Goal: Transaction & Acquisition: Purchase product/service

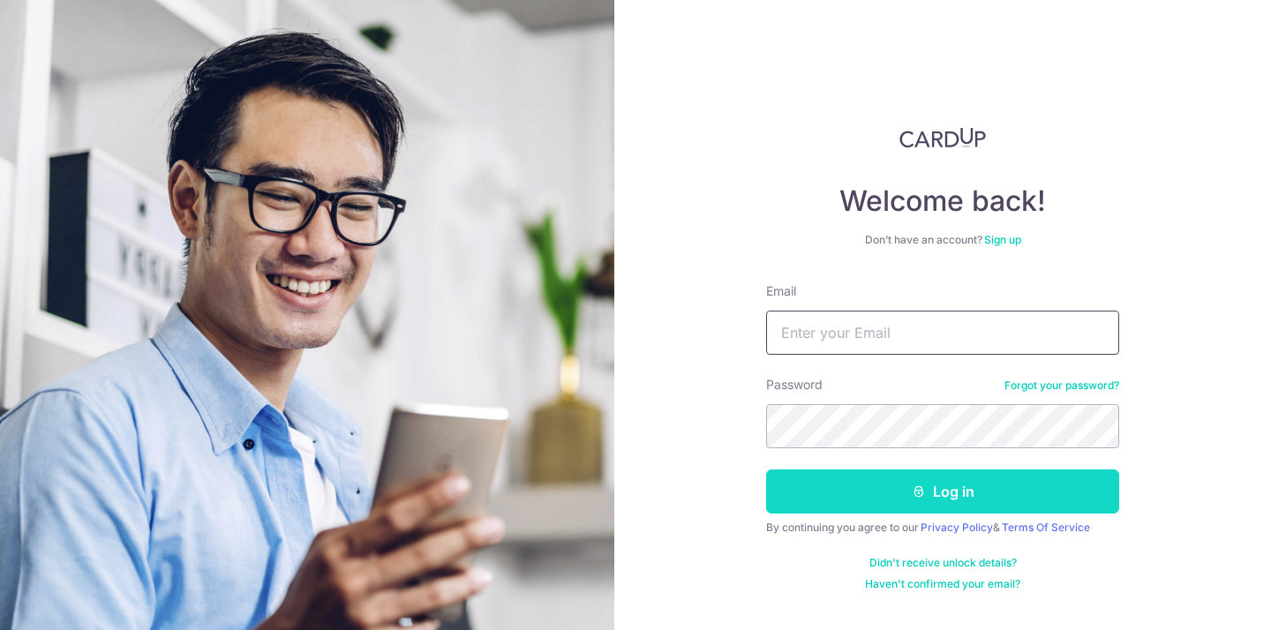
type input "[EMAIL_ADDRESS][DOMAIN_NAME]"
click at [931, 489] on button "Log in" at bounding box center [942, 492] width 353 height 44
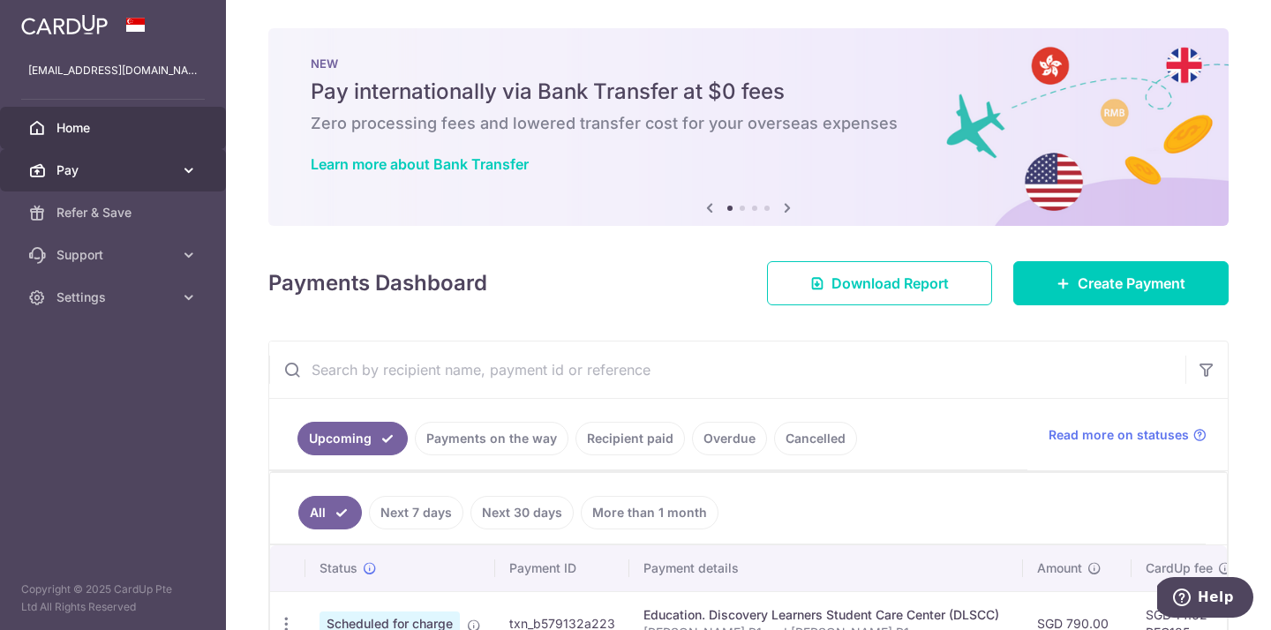
click at [104, 174] on span "Pay" at bounding box center [115, 171] width 117 height 18
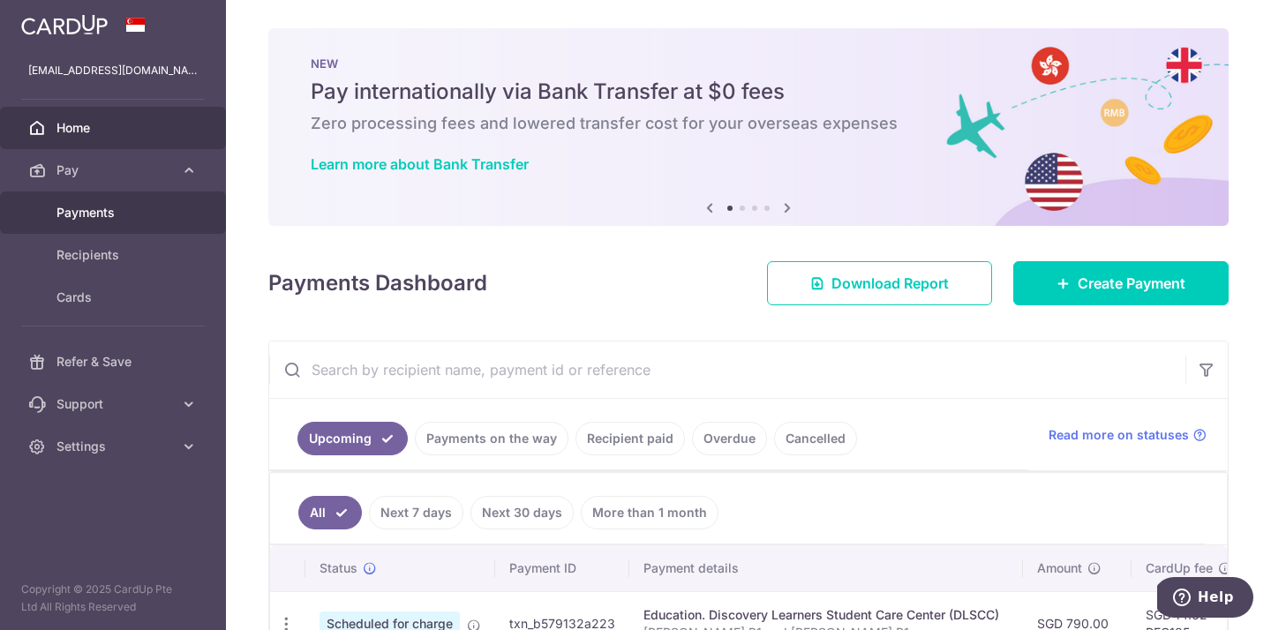
click at [94, 211] on span "Payments" at bounding box center [115, 213] width 117 height 18
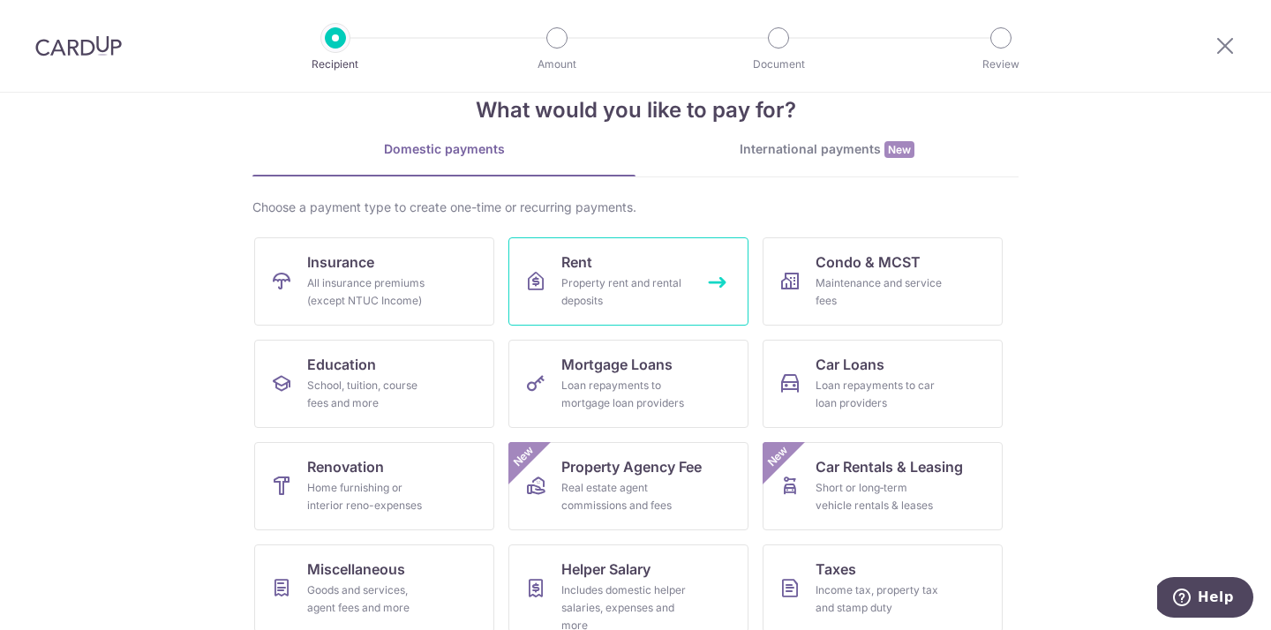
scroll to position [132, 0]
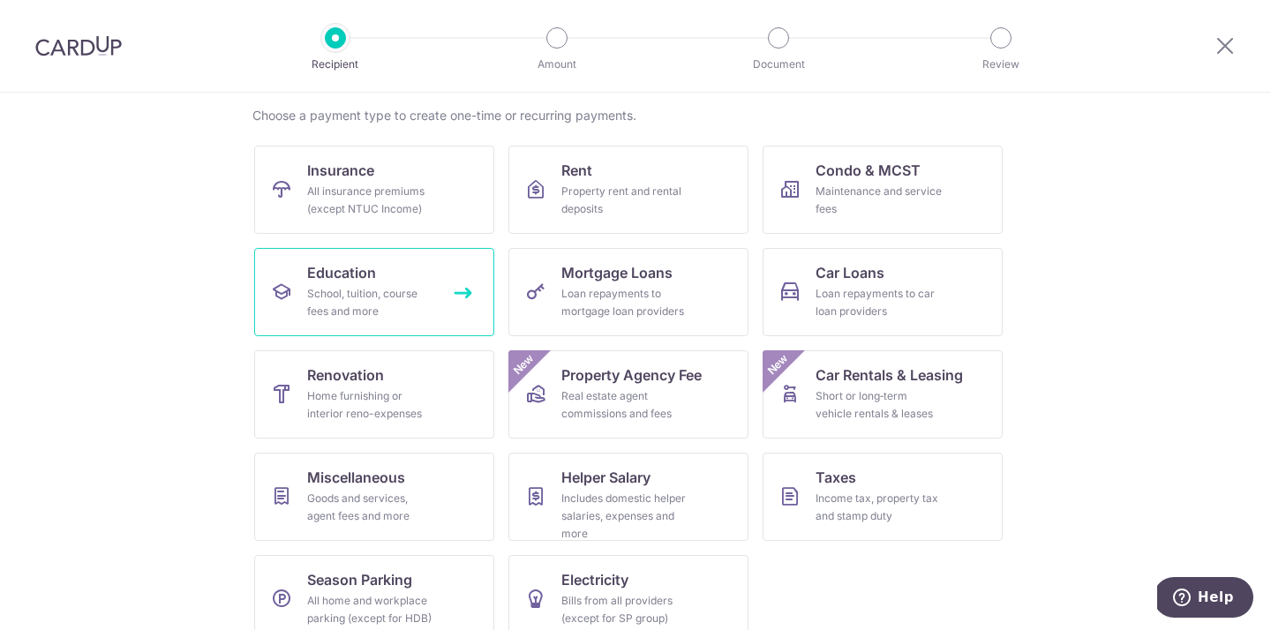
click at [348, 295] on div "School, tuition, course fees and more" at bounding box center [370, 302] width 127 height 35
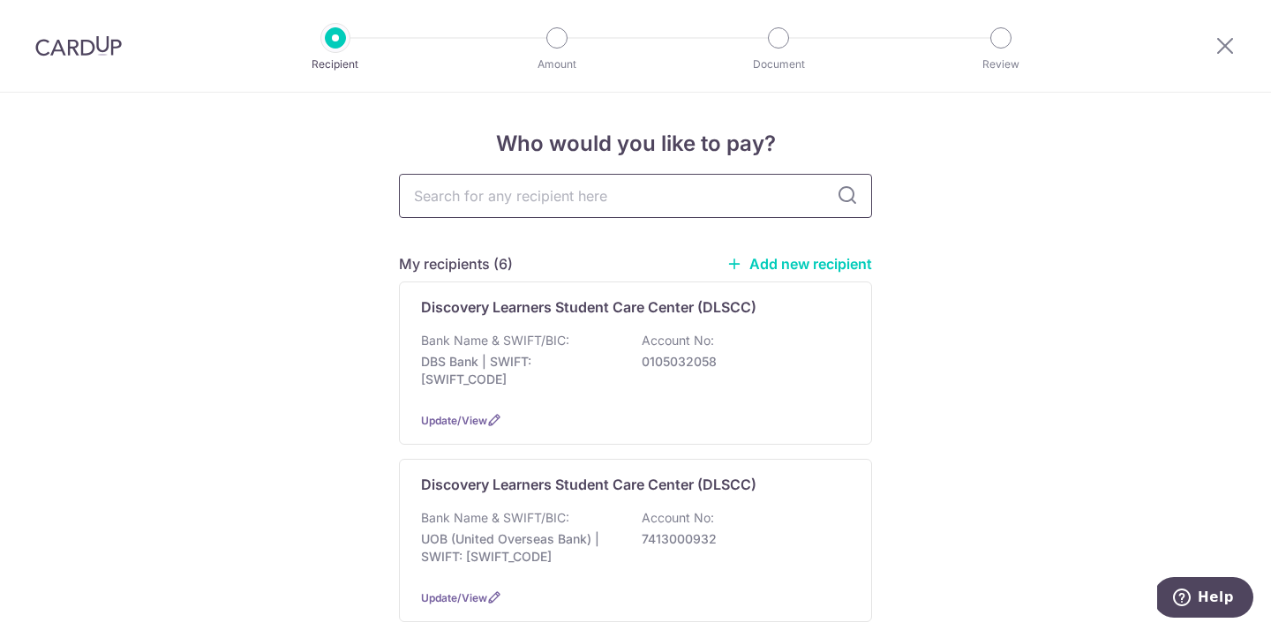
click at [509, 200] on input "text" at bounding box center [635, 196] width 473 height 44
type input "kumon"
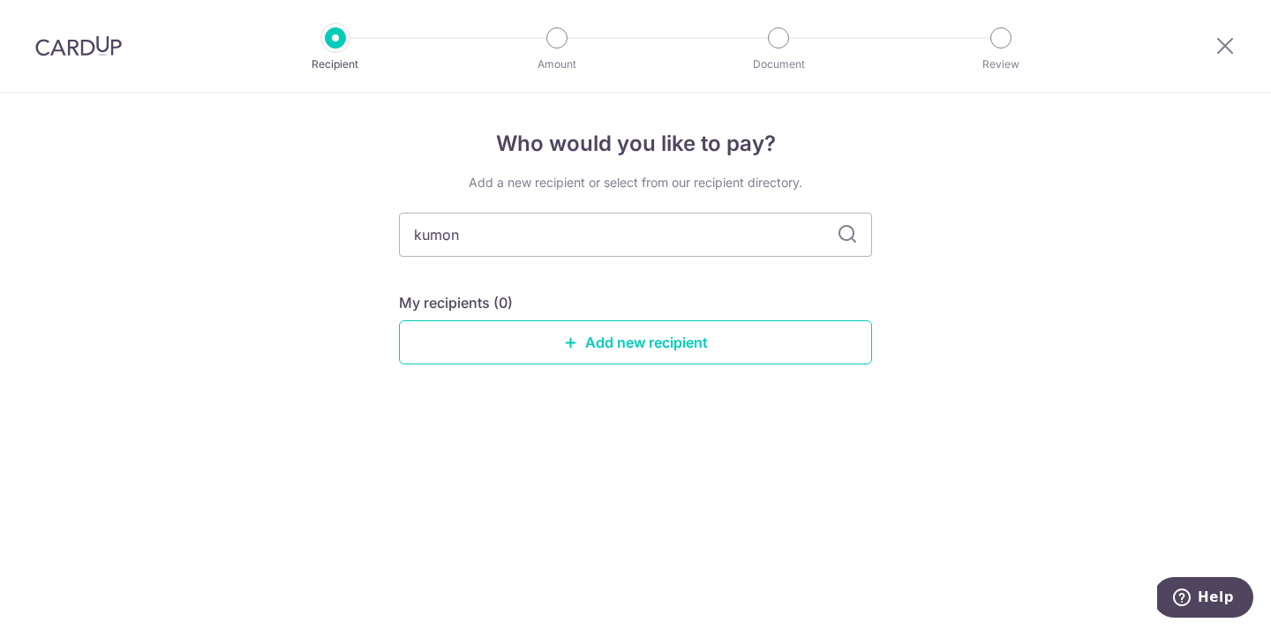
click at [845, 238] on icon at bounding box center [847, 234] width 21 height 21
click at [558, 338] on link "Add new recipient" at bounding box center [635, 342] width 473 height 44
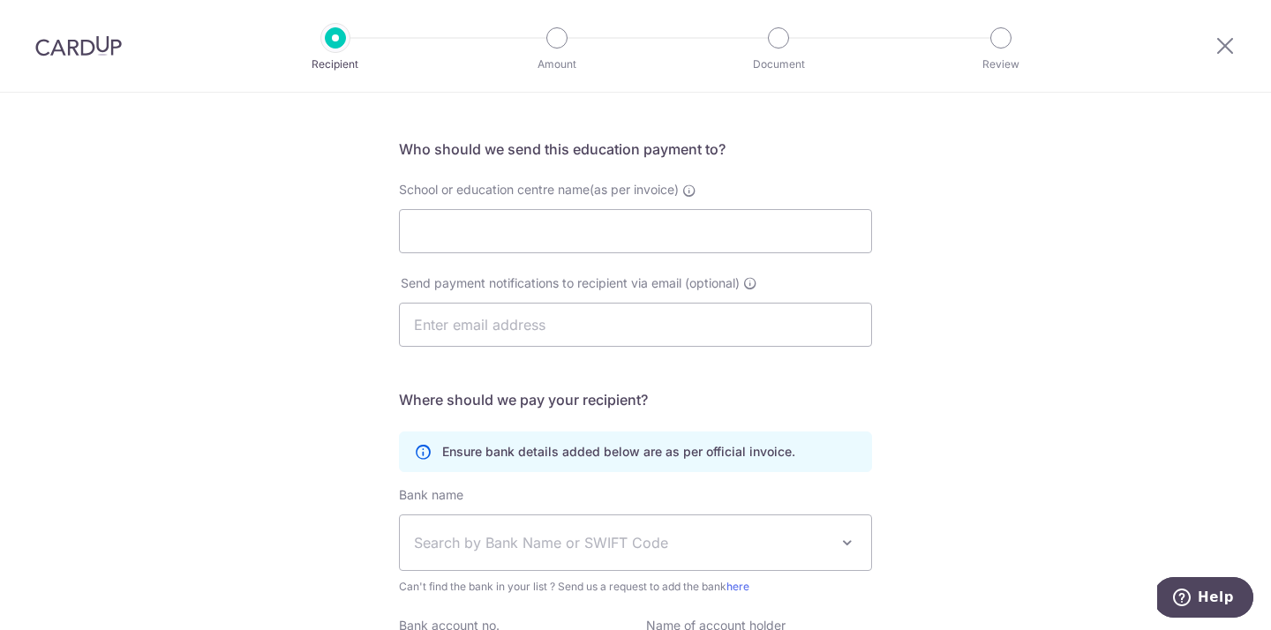
scroll to position [145, 0]
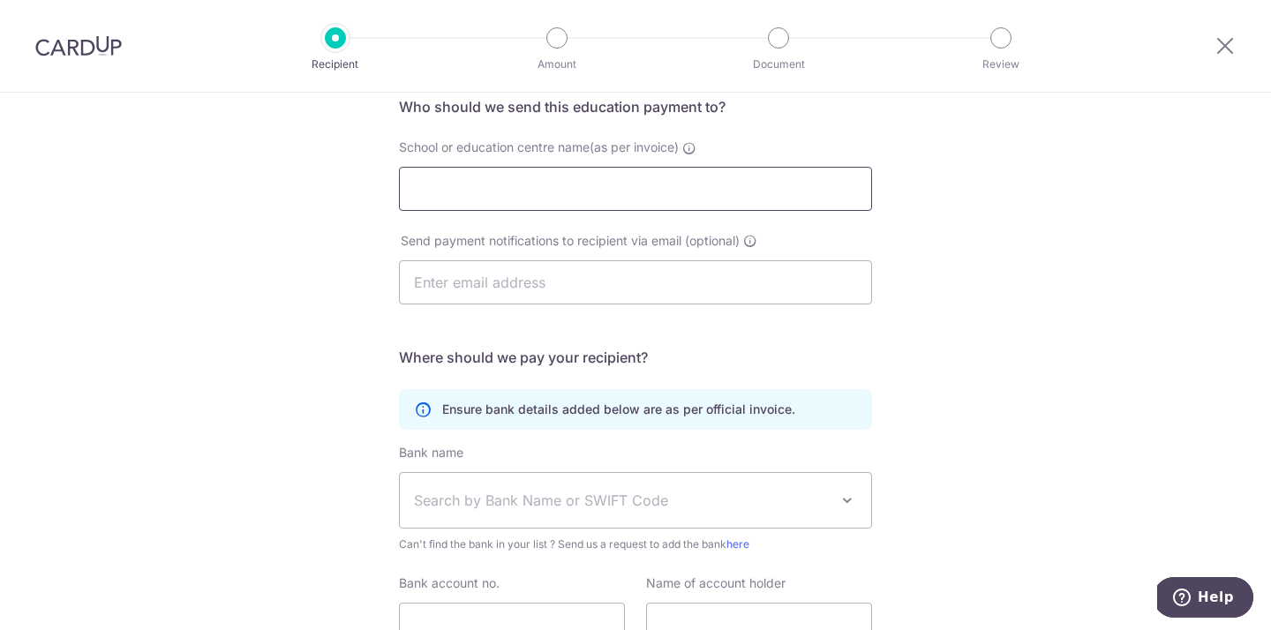
click at [558, 186] on input "School or education centre name(as per invoice)" at bounding box center [635, 189] width 473 height 44
click at [268, 237] on div "Who would you like to pay? Your recipient does not need a CardUp account to rec…" at bounding box center [635, 368] width 1271 height 841
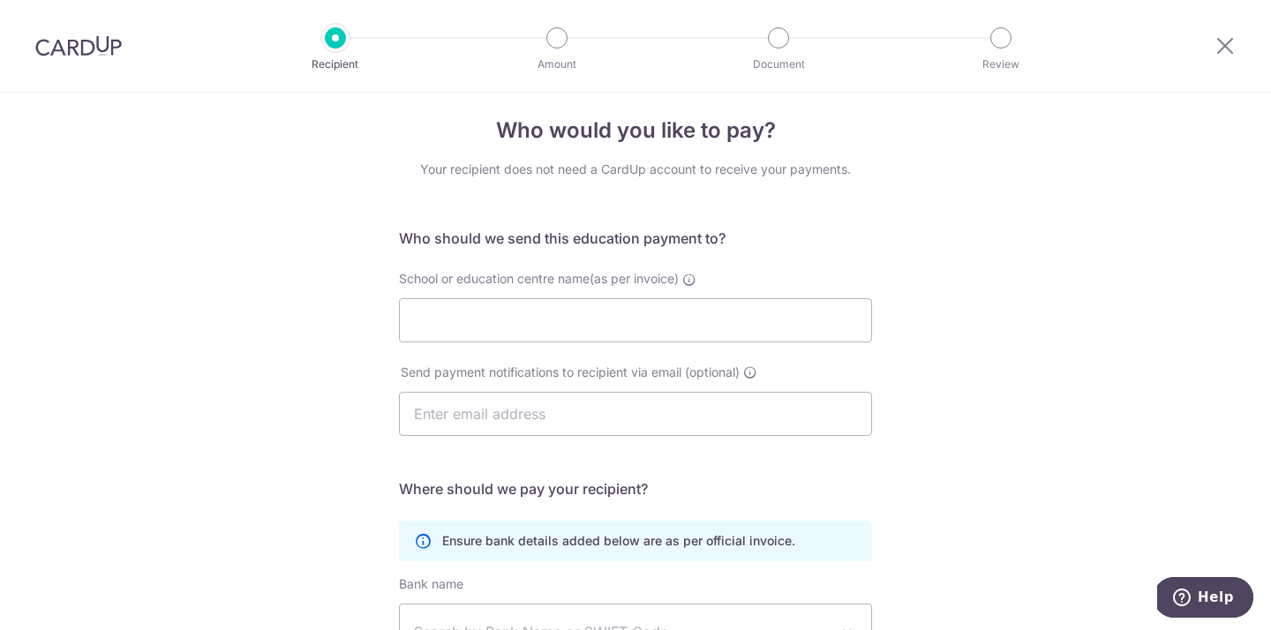
scroll to position [0, 0]
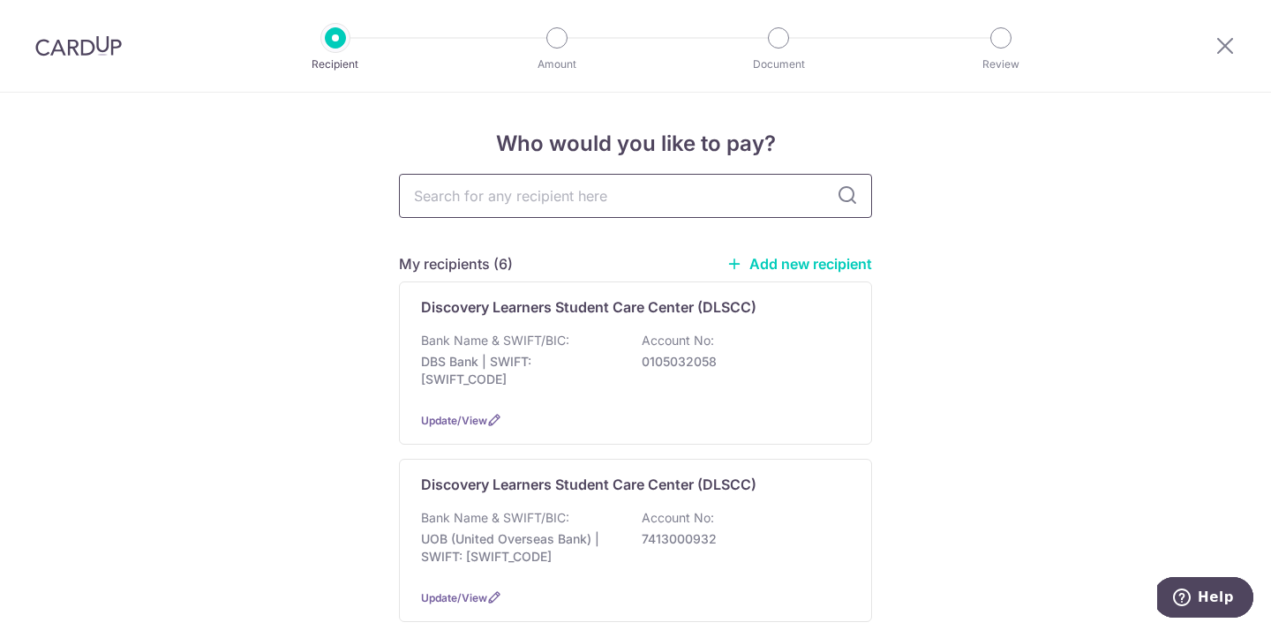
click at [491, 201] on input "text" at bounding box center [635, 196] width 473 height 44
type input "sam"
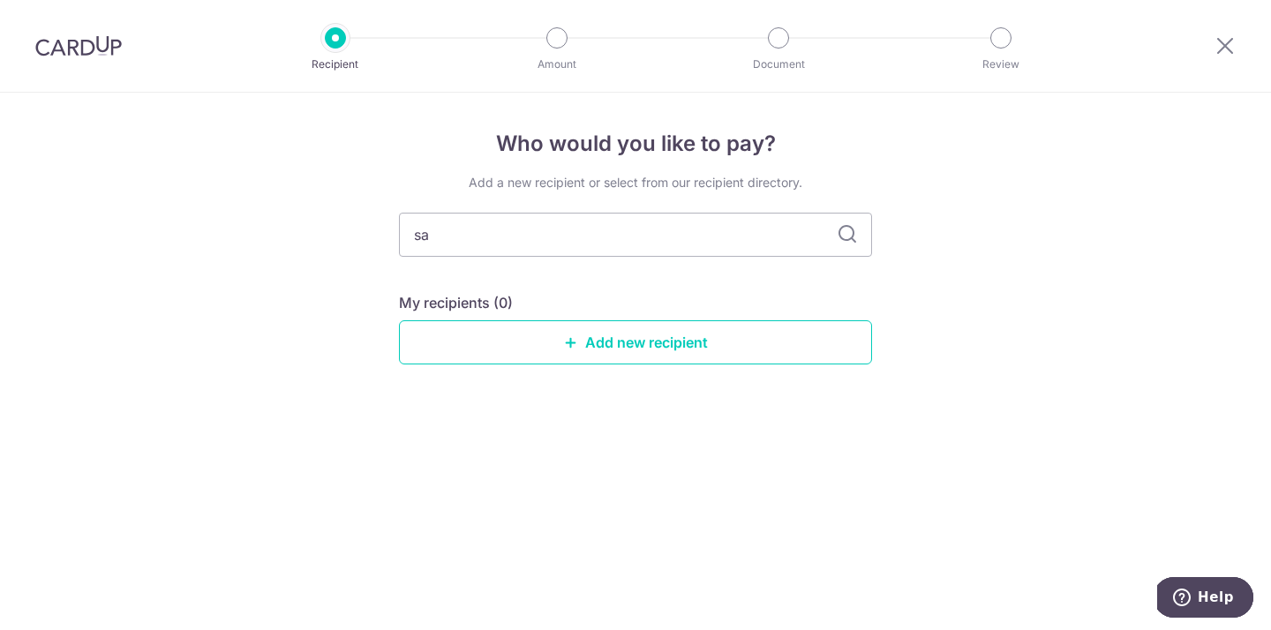
type input "s"
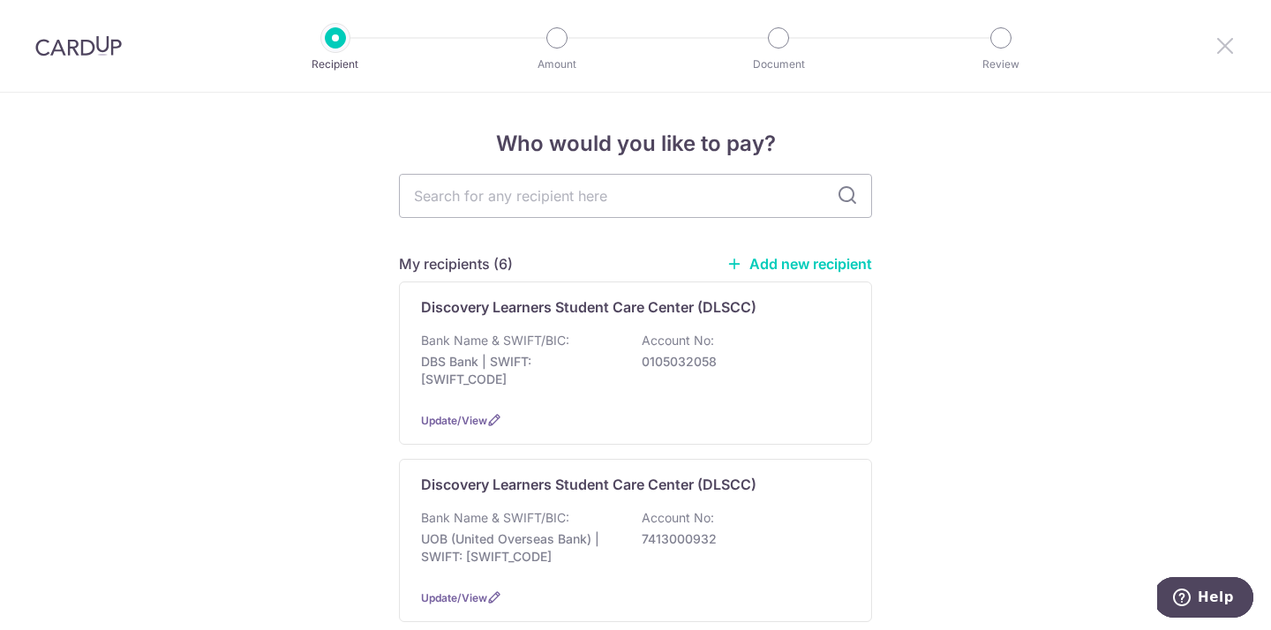
click at [1224, 41] on icon at bounding box center [1225, 45] width 21 height 22
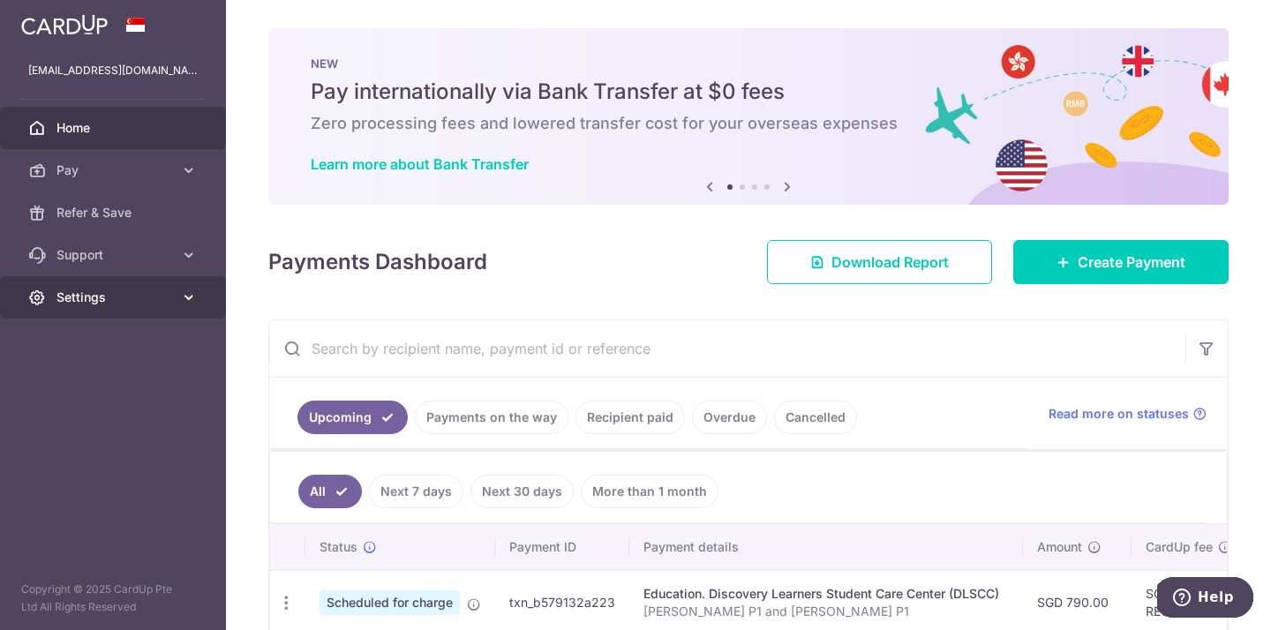
click at [118, 305] on span "Settings" at bounding box center [115, 298] width 117 height 18
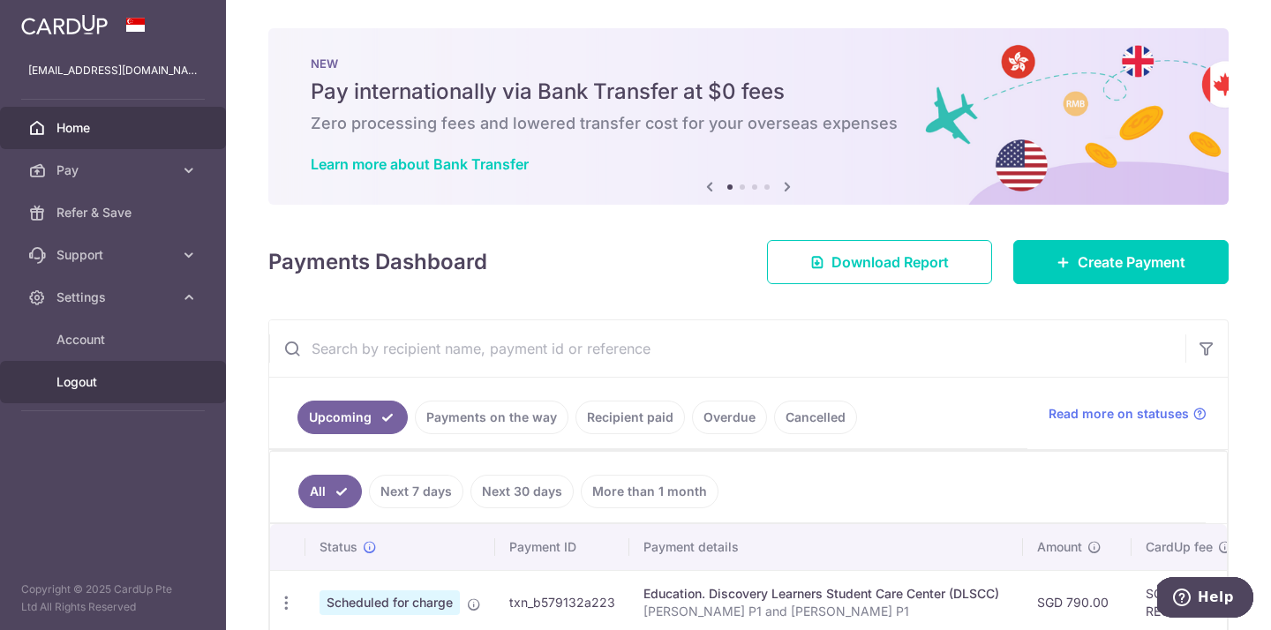
click at [91, 387] on span "Logout" at bounding box center [115, 382] width 117 height 18
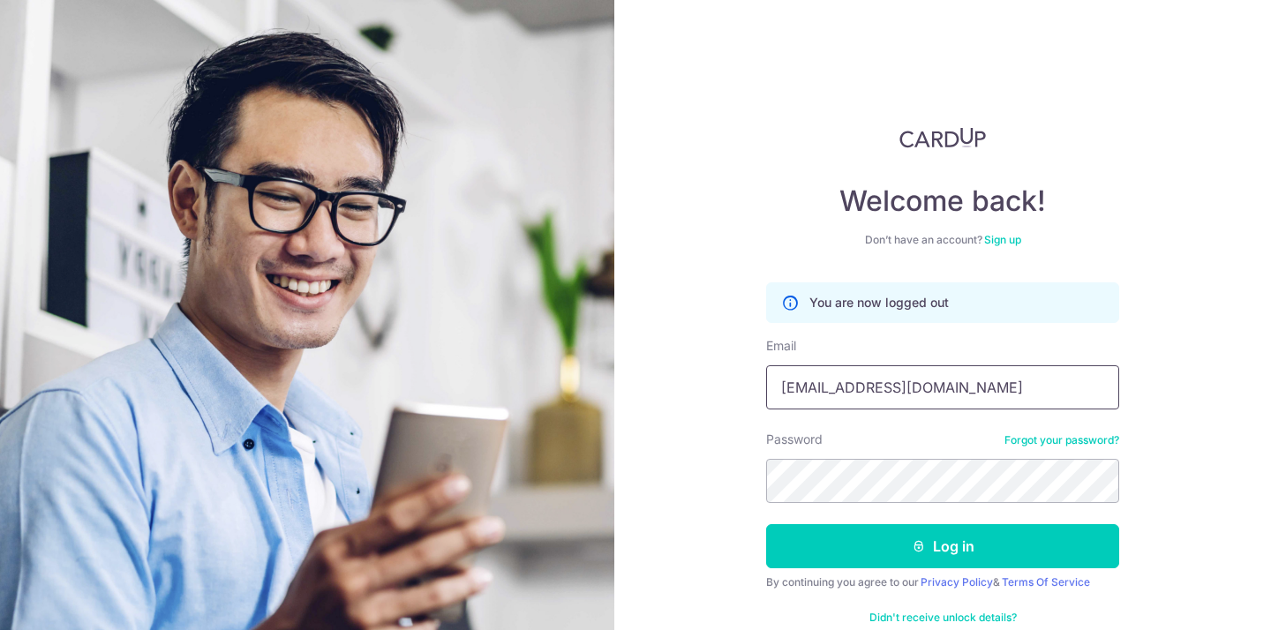
click at [927, 387] on input "[EMAIL_ADDRESS][DOMAIN_NAME]" at bounding box center [942, 388] width 353 height 44
type input "[EMAIL_ADDRESS][DOMAIN_NAME]"
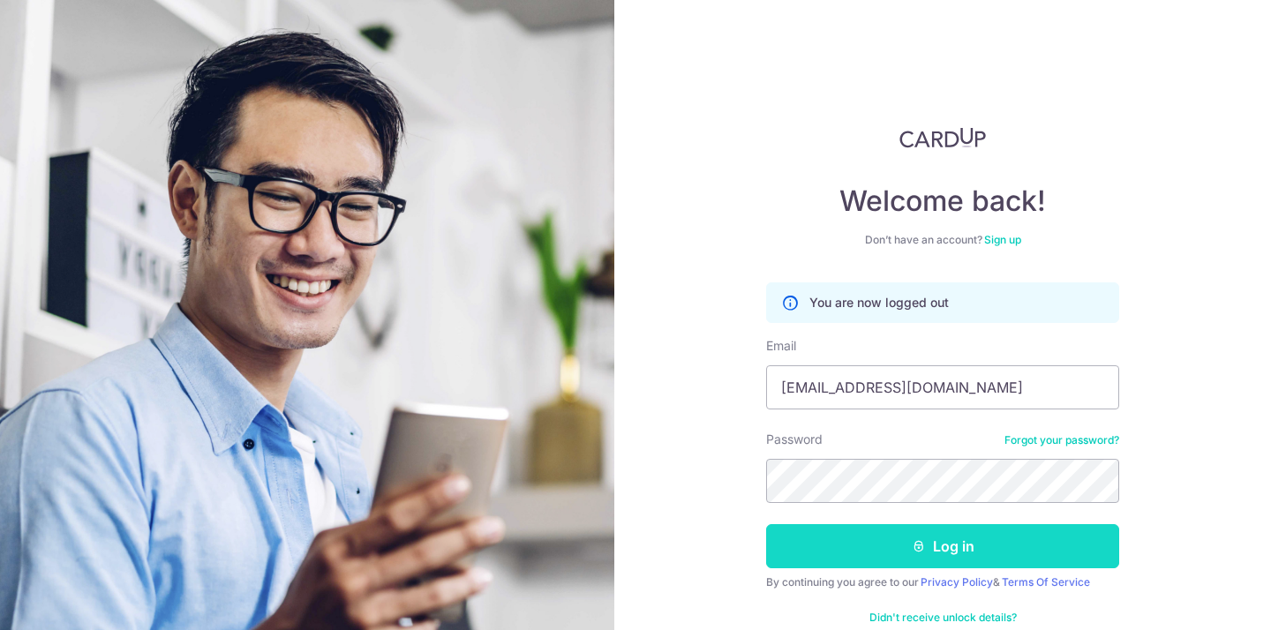
click at [871, 543] on button "Log in" at bounding box center [942, 546] width 353 height 44
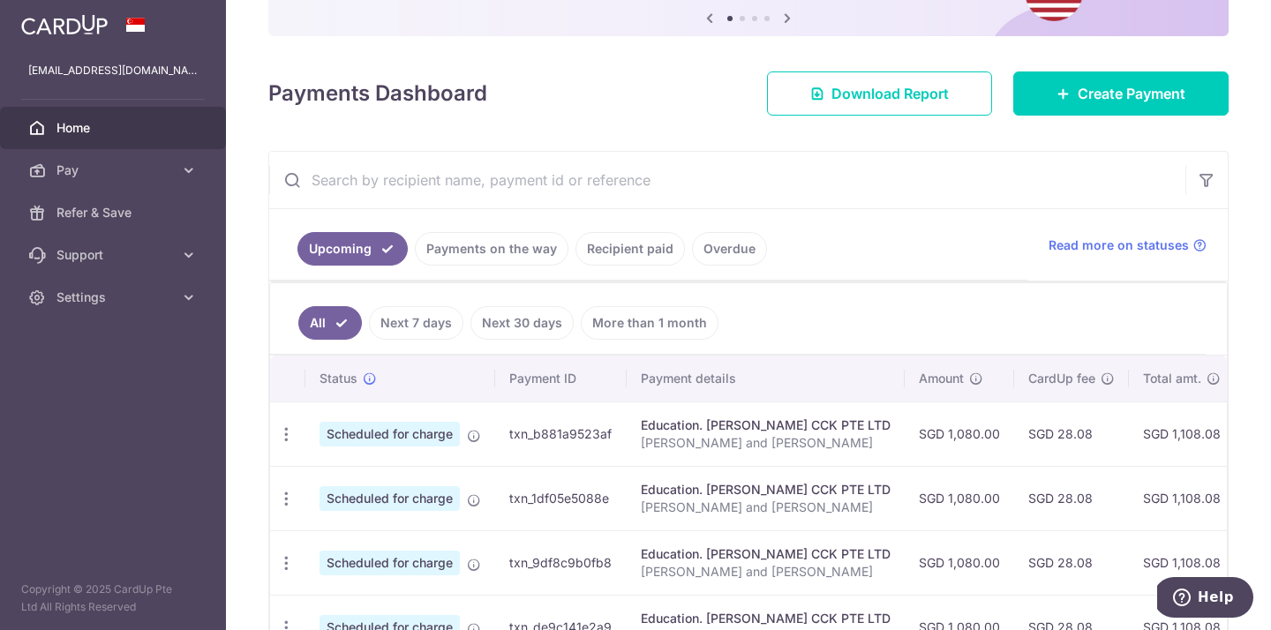
scroll to position [208, 0]
